Goal: Manage account settings

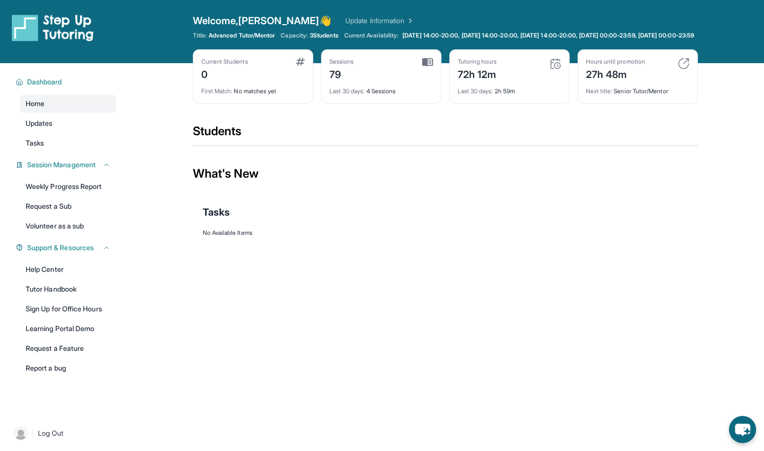
click at [345, 16] on link "Update Information" at bounding box center [379, 21] width 69 height 10
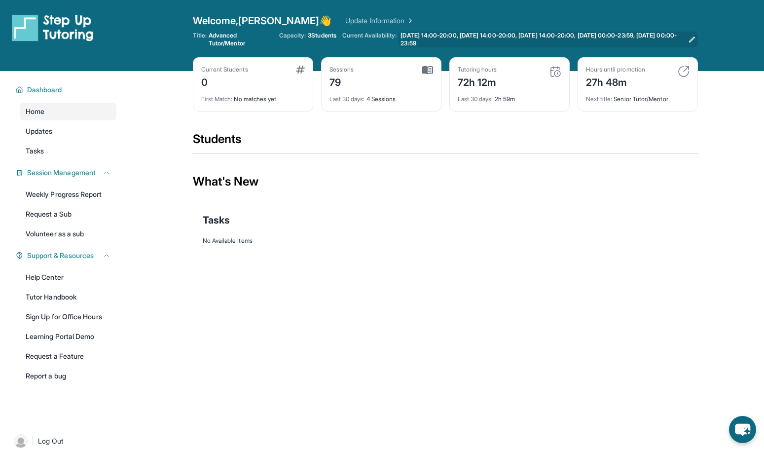
click at [693, 39] on icon at bounding box center [692, 40] width 8 height 8
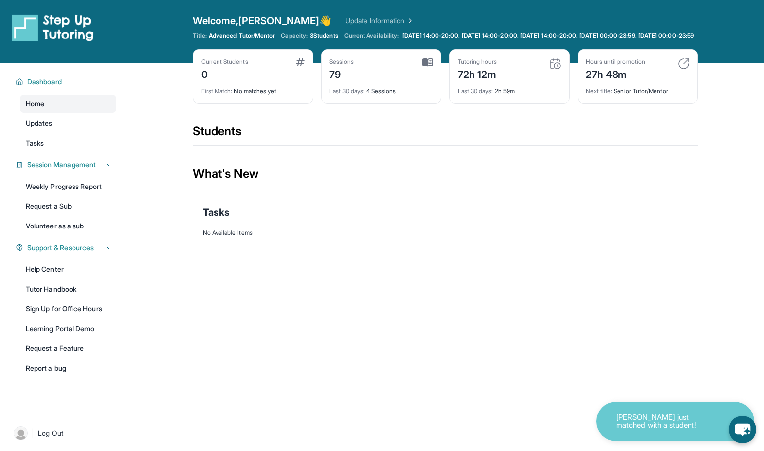
click at [40, 109] on span "Home" at bounding box center [35, 104] width 19 height 10
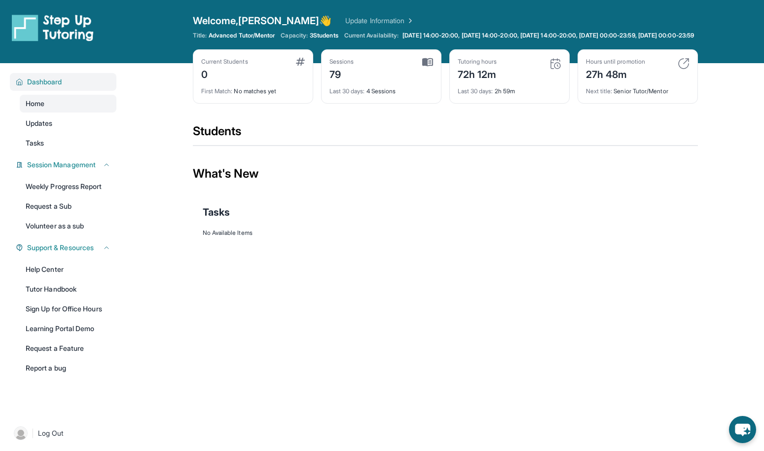
click at [45, 87] on span "Dashboard" at bounding box center [44, 82] width 35 height 10
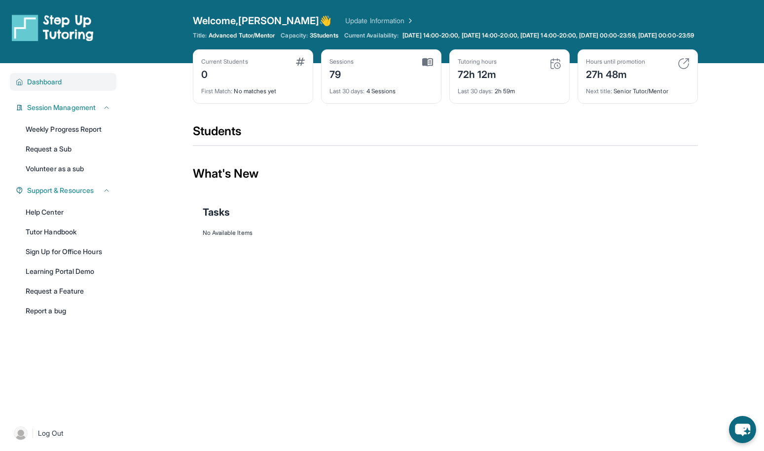
click at [46, 87] on span "Dashboard" at bounding box center [44, 82] width 35 height 10
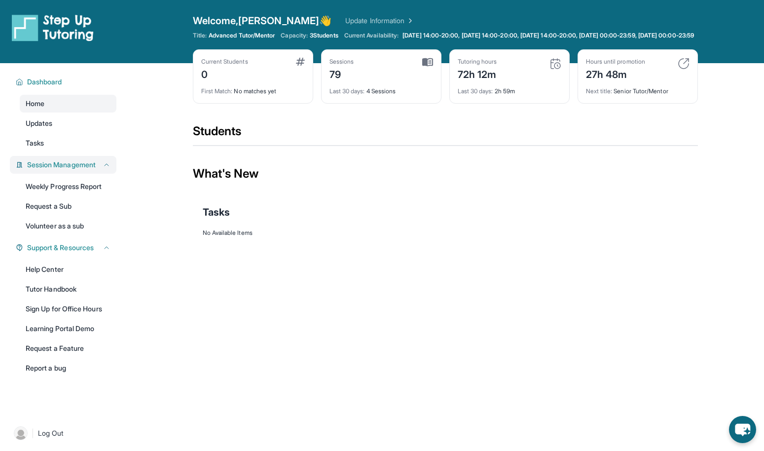
click at [45, 168] on span "Session Management" at bounding box center [61, 165] width 69 height 10
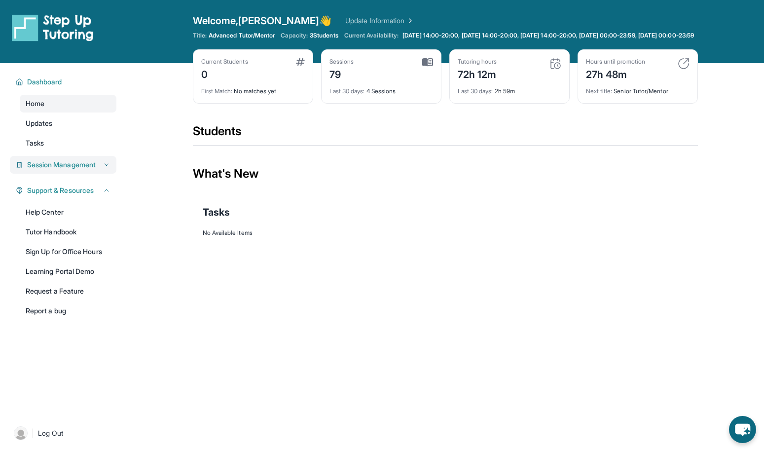
click at [45, 168] on span "Session Management" at bounding box center [61, 165] width 69 height 10
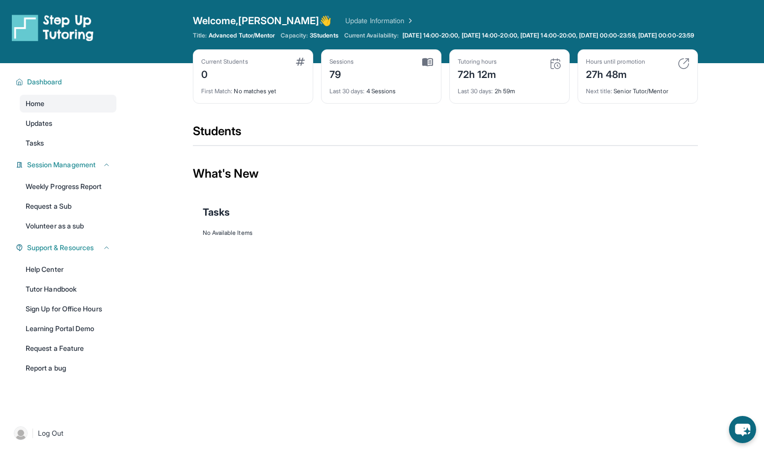
click at [28, 30] on img at bounding box center [53, 28] width 82 height 28
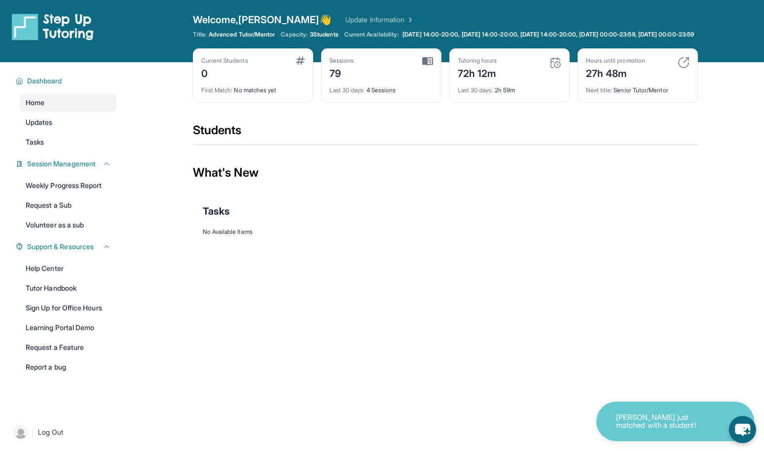
scroll to position [1, 0]
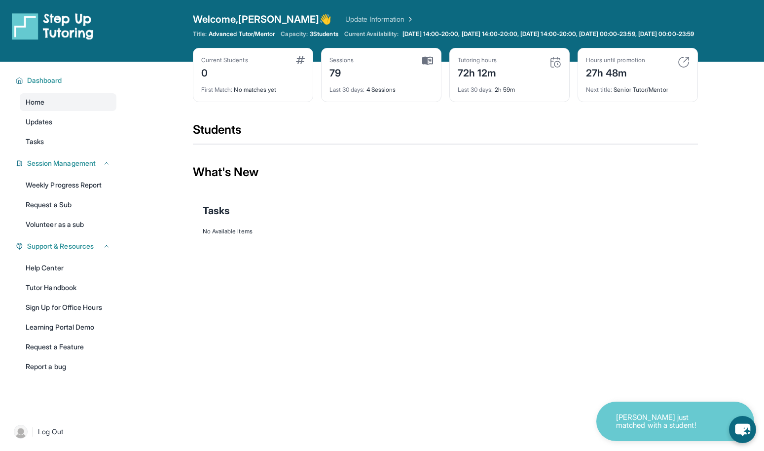
click at [28, 30] on img at bounding box center [53, 26] width 82 height 28
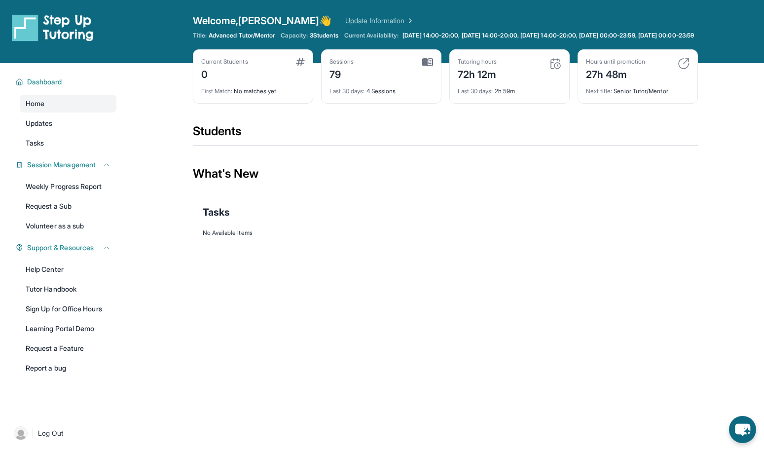
scroll to position [0, 0]
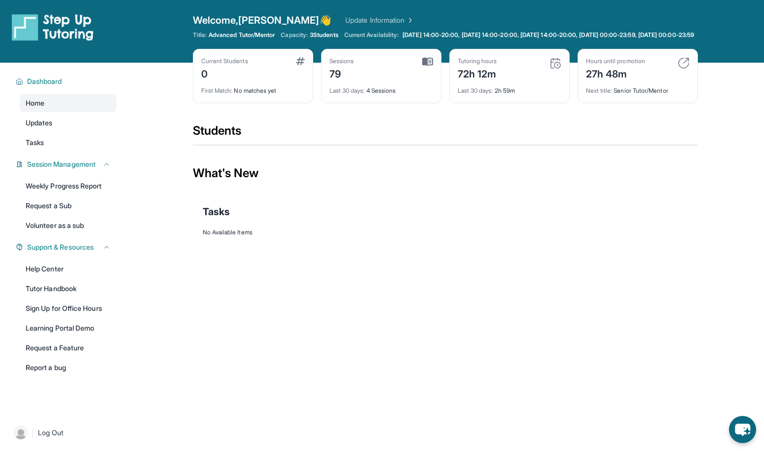
click at [345, 20] on link "Update Information" at bounding box center [379, 20] width 69 height 10
